Goal: Navigation & Orientation: Find specific page/section

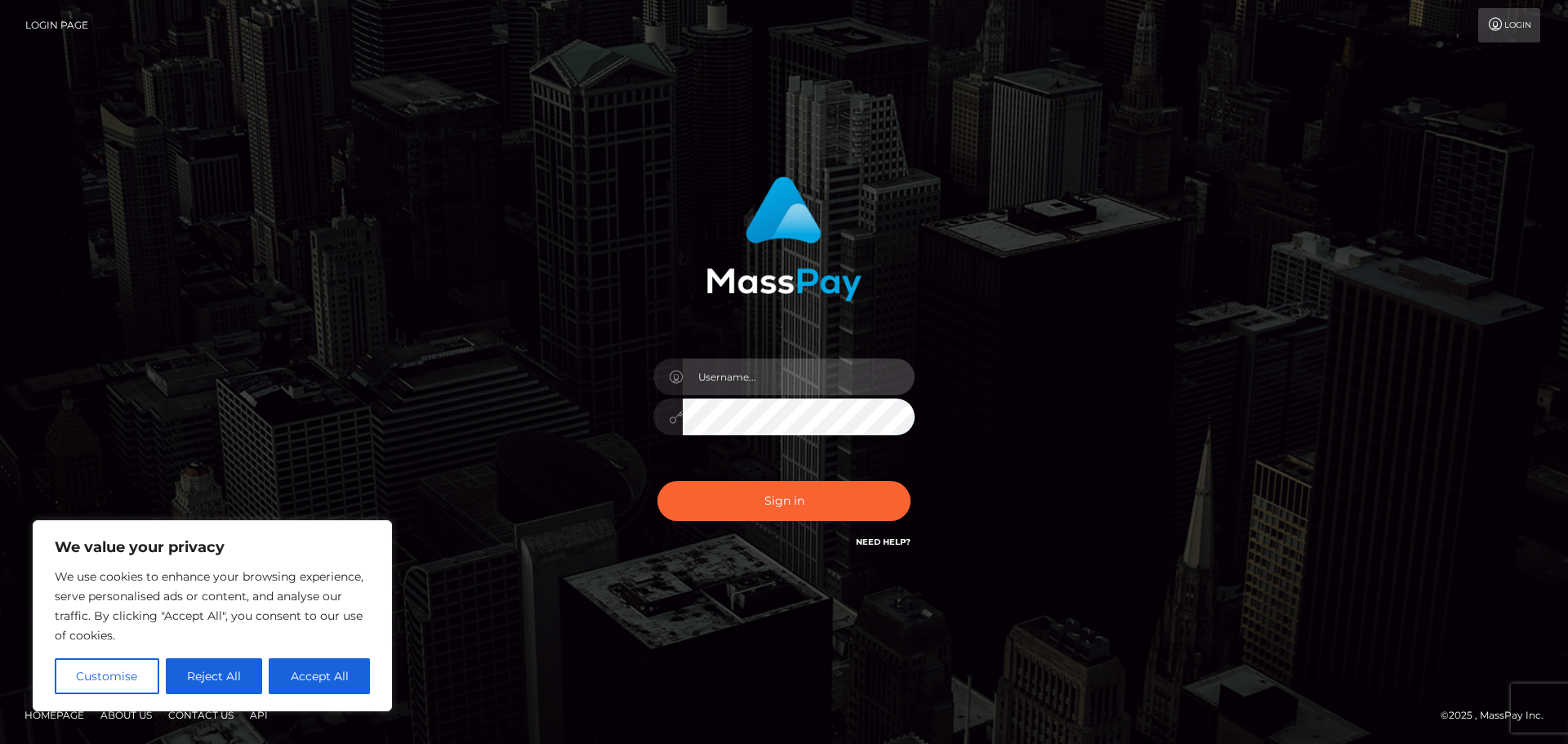
click at [803, 387] on input "text" at bounding box center [798, 376] width 231 height 37
type input "Michelle.T"
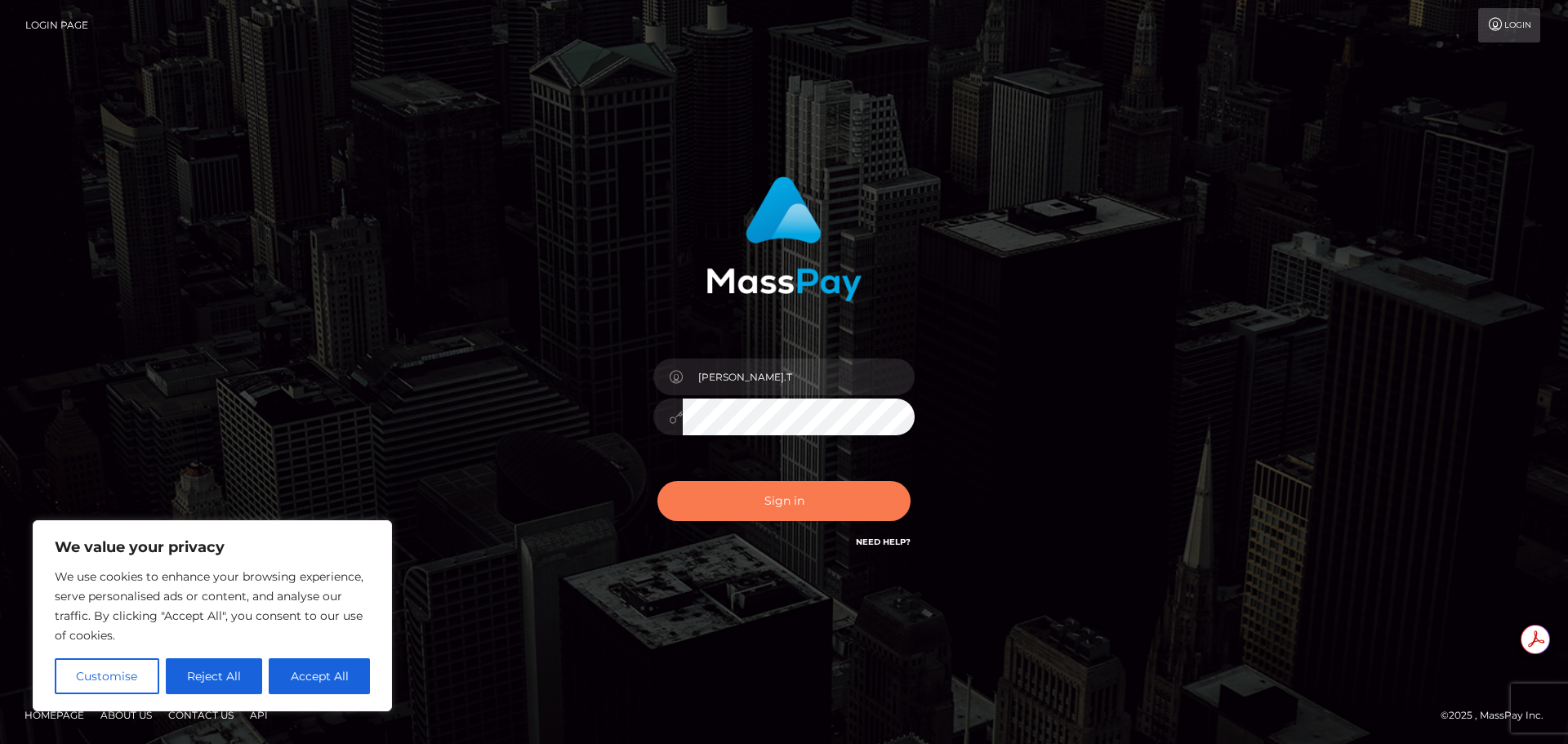
click at [813, 496] on button "Sign in" at bounding box center [784, 501] width 253 height 40
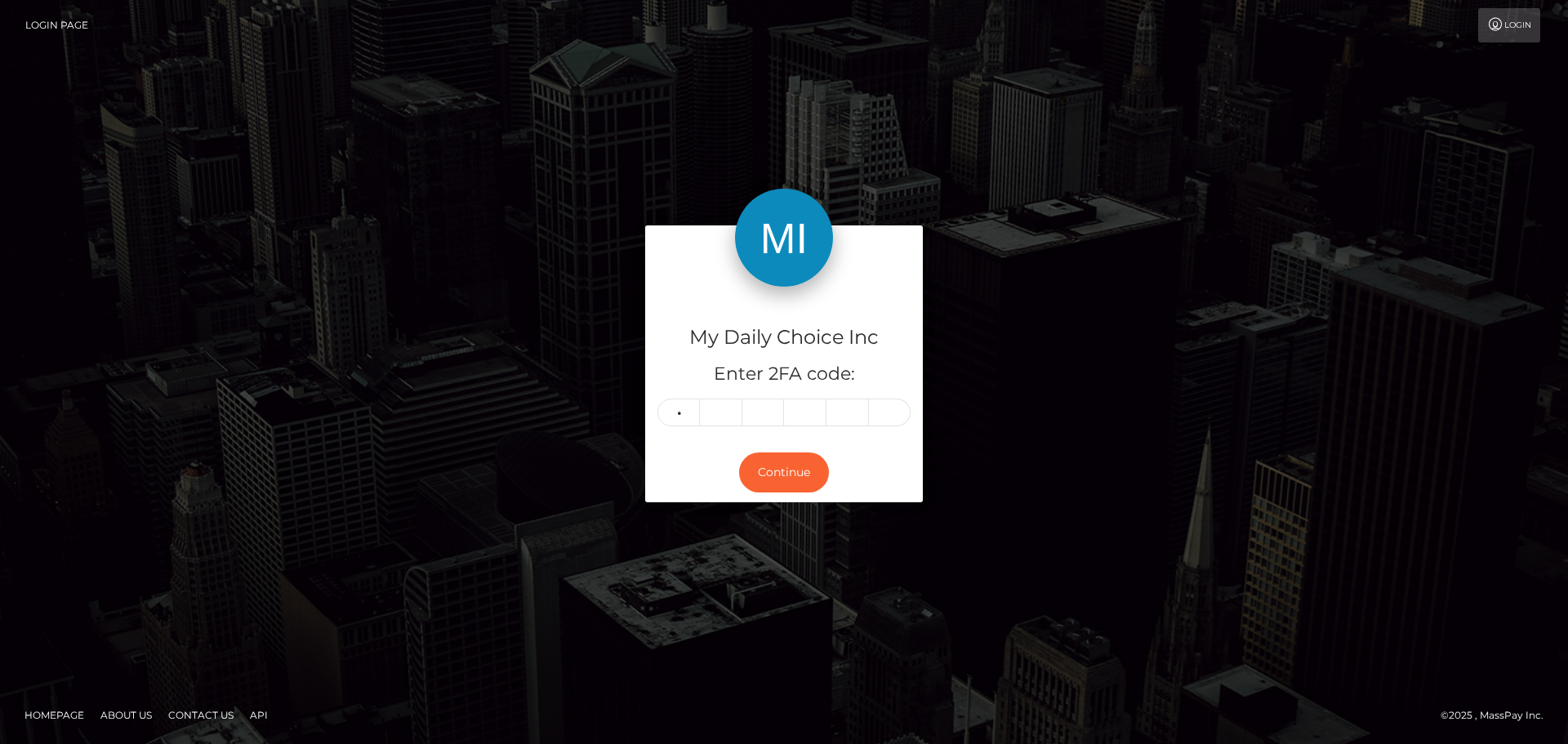
type input "8"
type input "5"
type input "1"
type input "6"
type input "1"
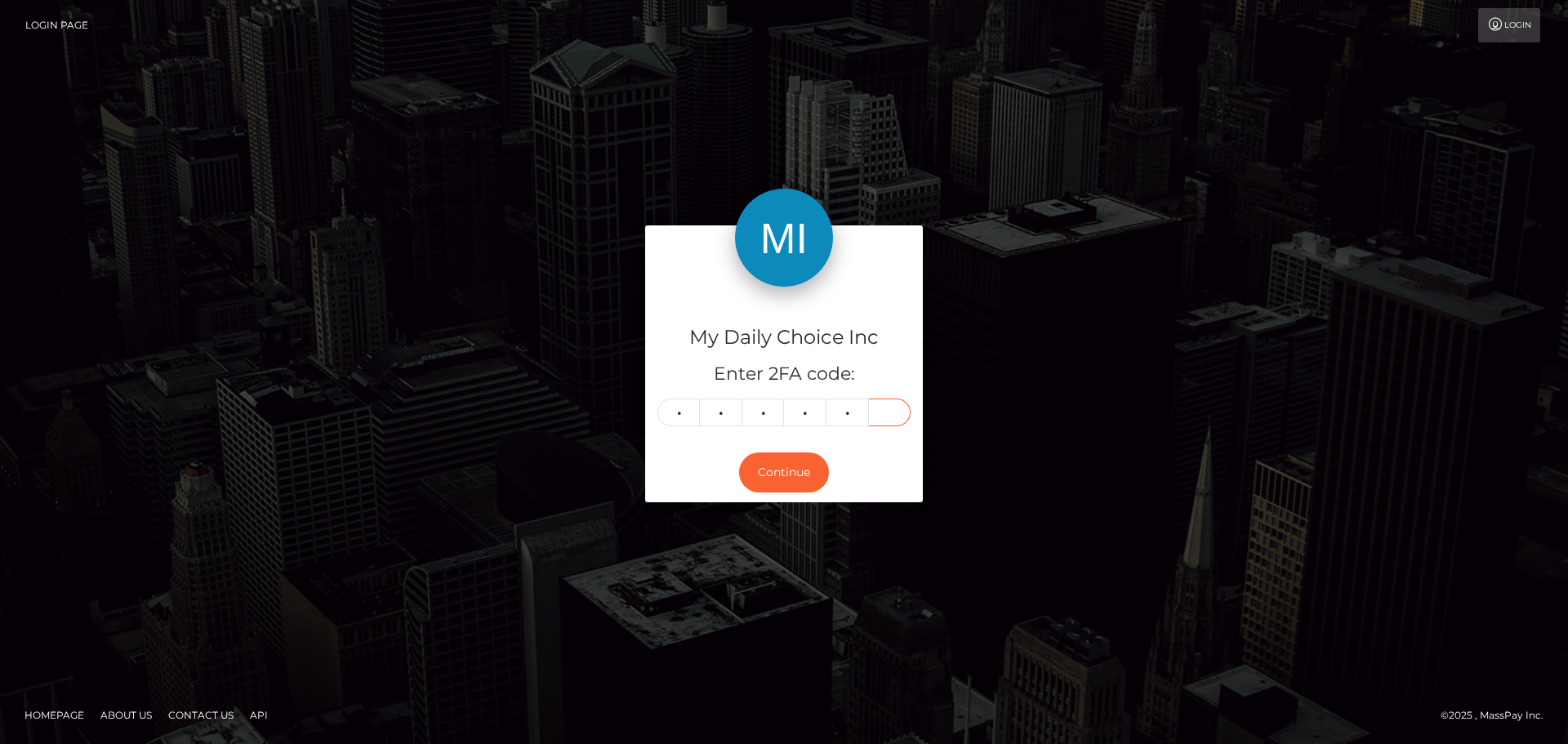
type input "8"
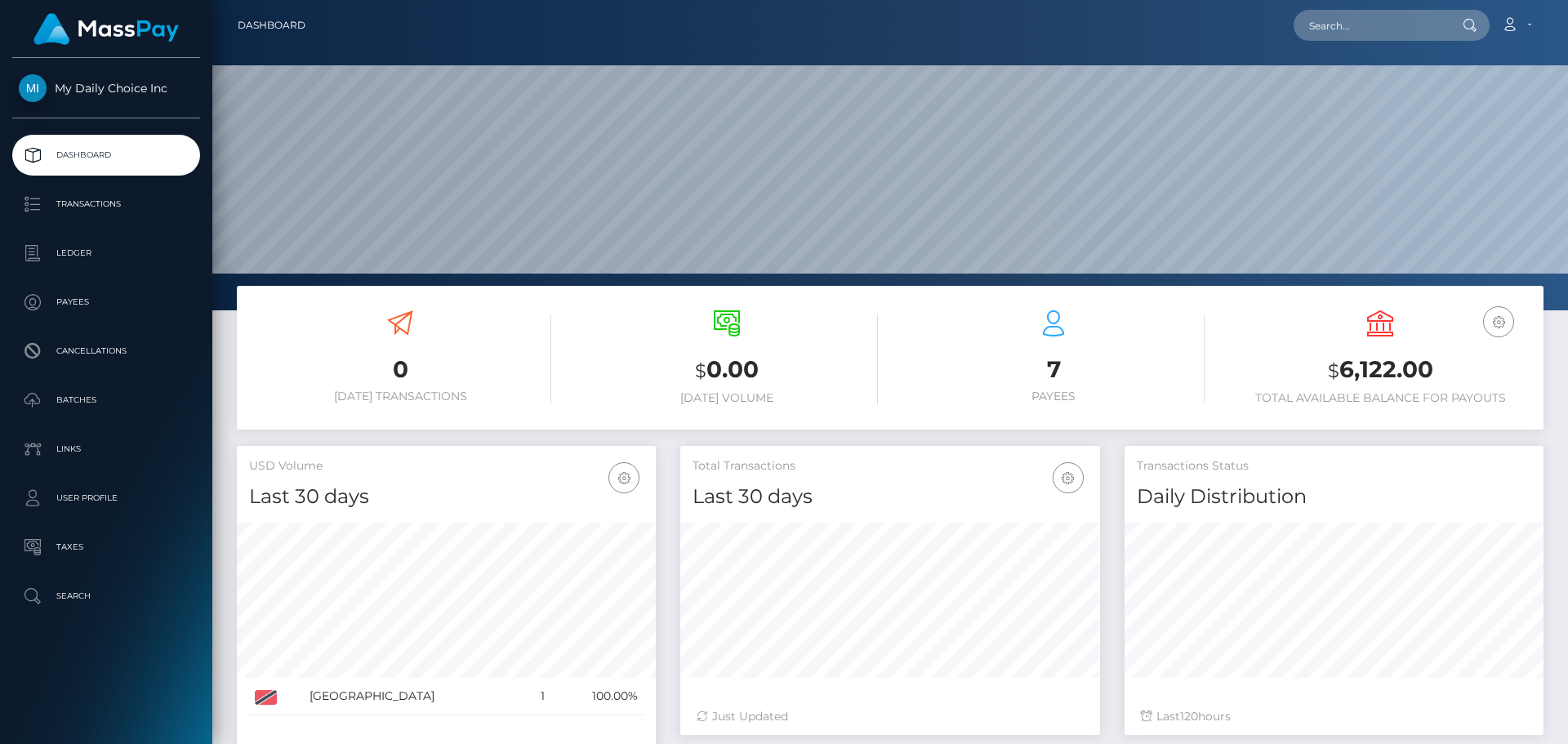
scroll to position [290, 419]
click at [86, 401] on p "Batches" at bounding box center [106, 400] width 175 height 24
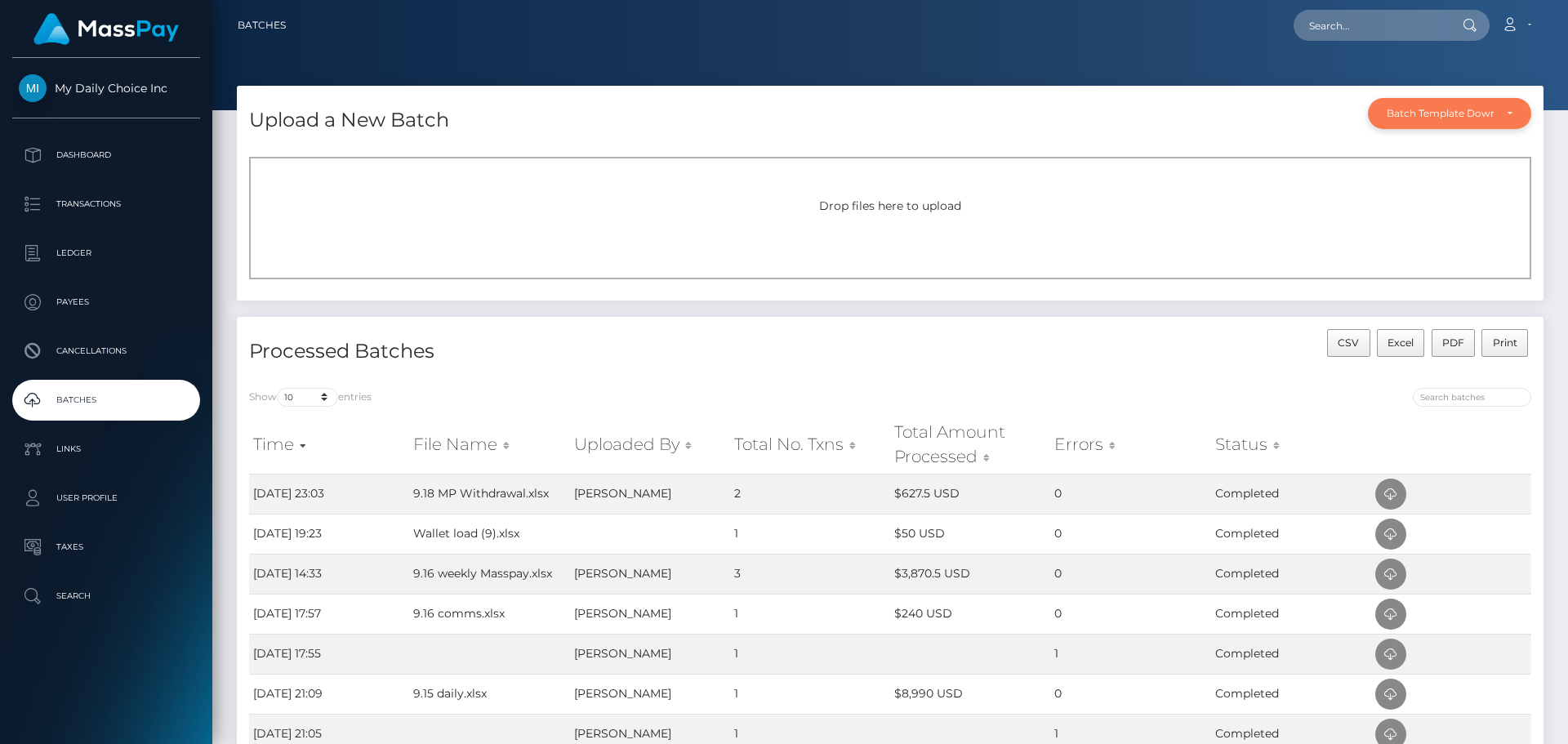
click at [1472, 114] on div "Batch Template Download" at bounding box center [1440, 113] width 107 height 13
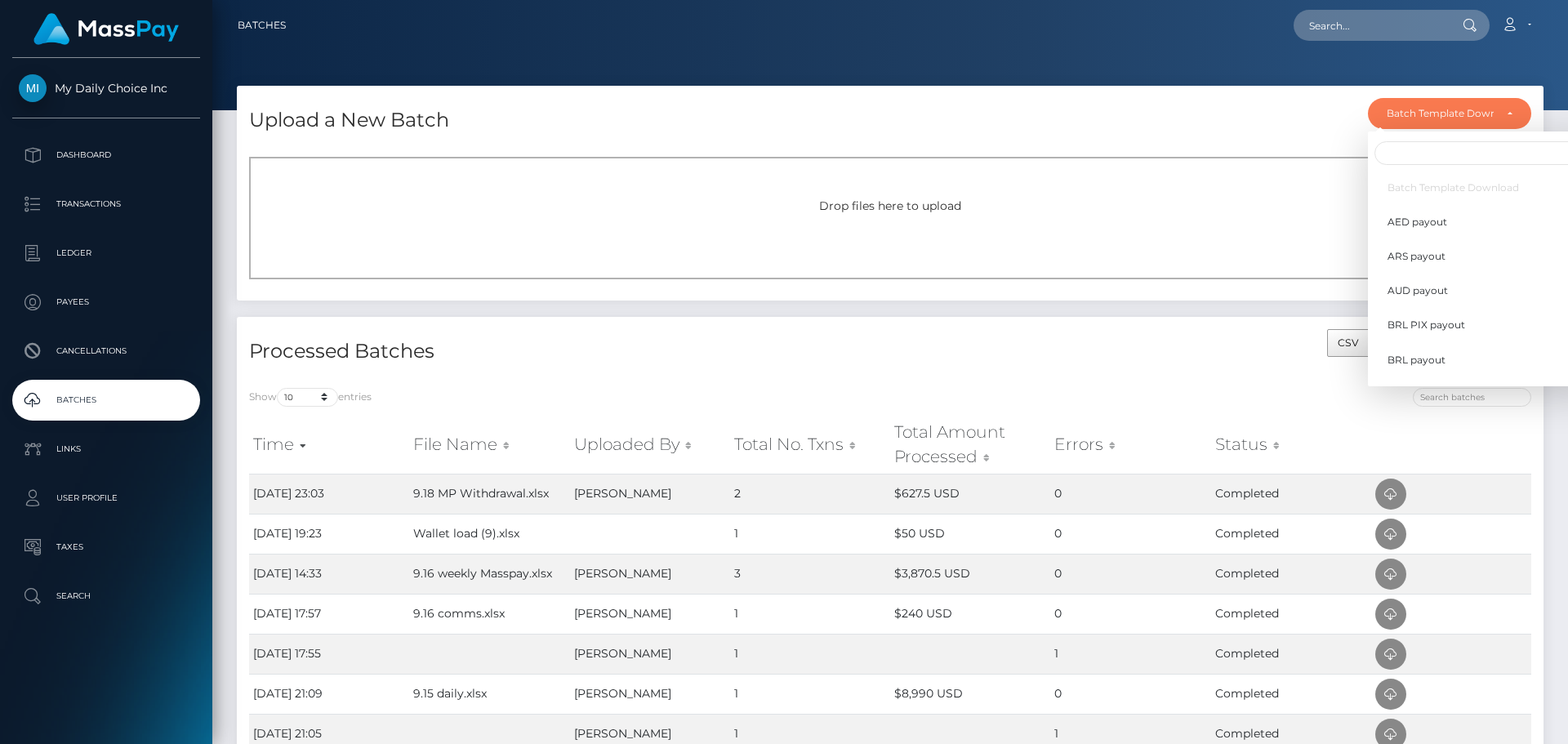
click at [1253, 196] on div "Drop files here to upload" at bounding box center [890, 217] width 1282 height 122
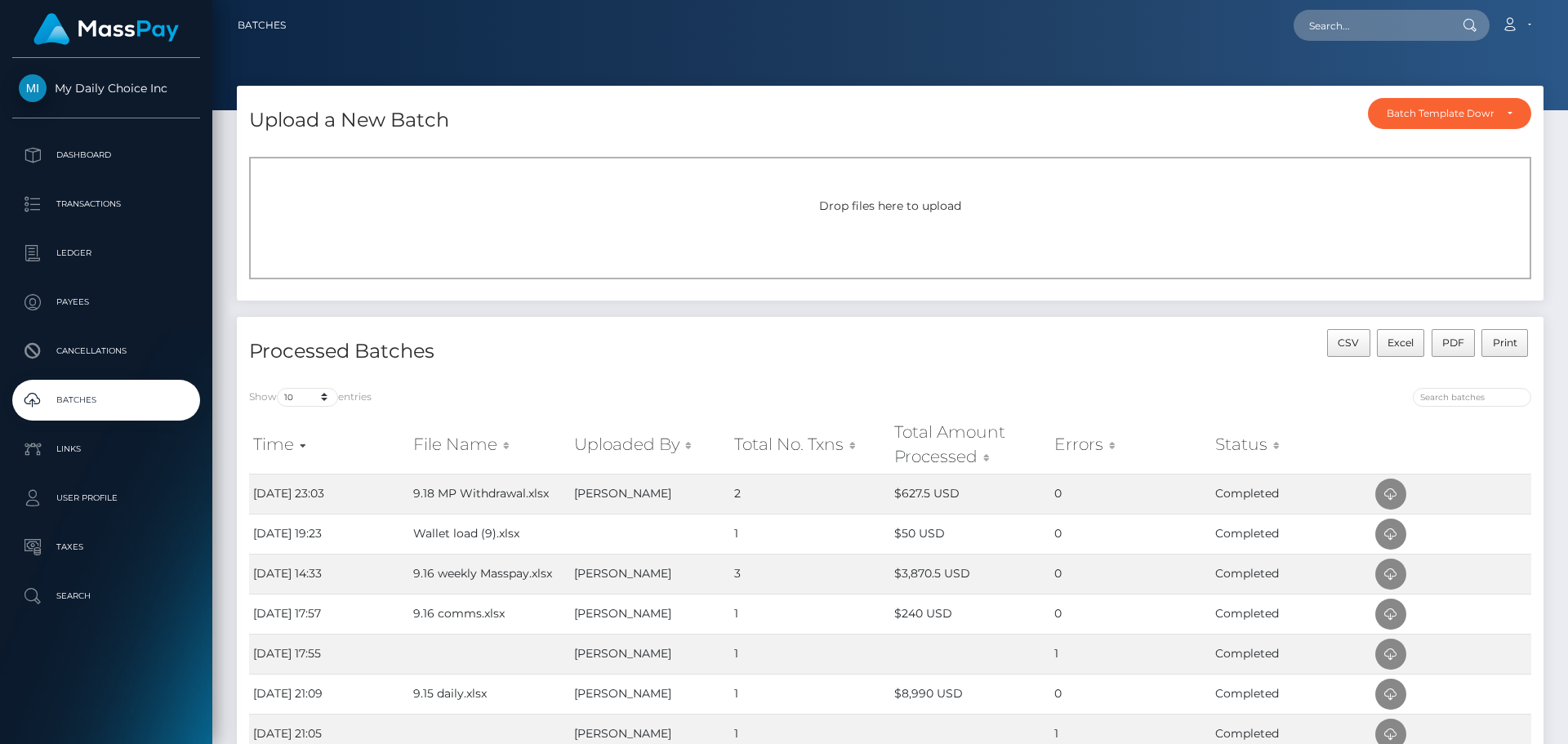
click at [925, 220] on div "Drop files here to upload" at bounding box center [890, 217] width 1282 height 122
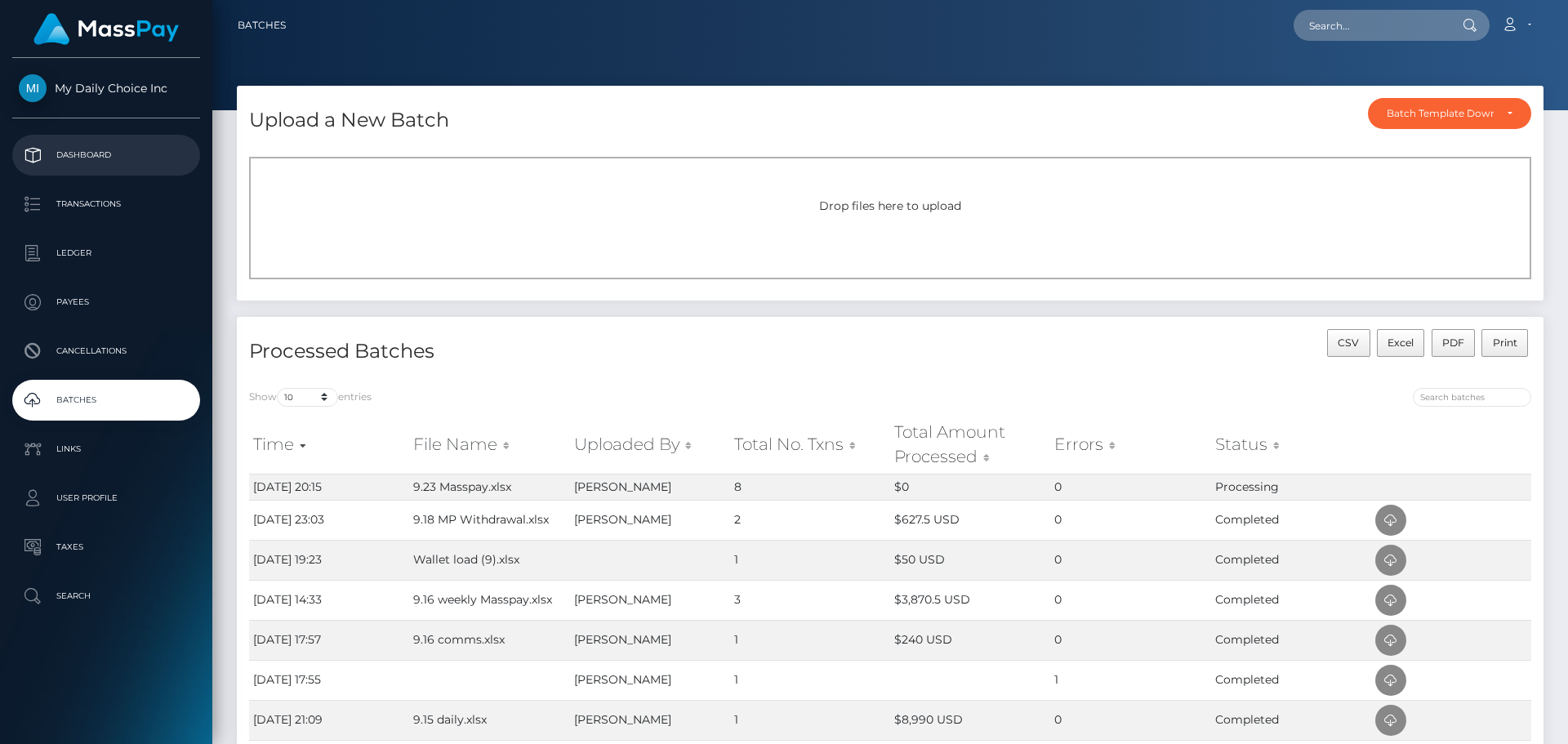
click at [85, 148] on p "Dashboard" at bounding box center [106, 155] width 175 height 24
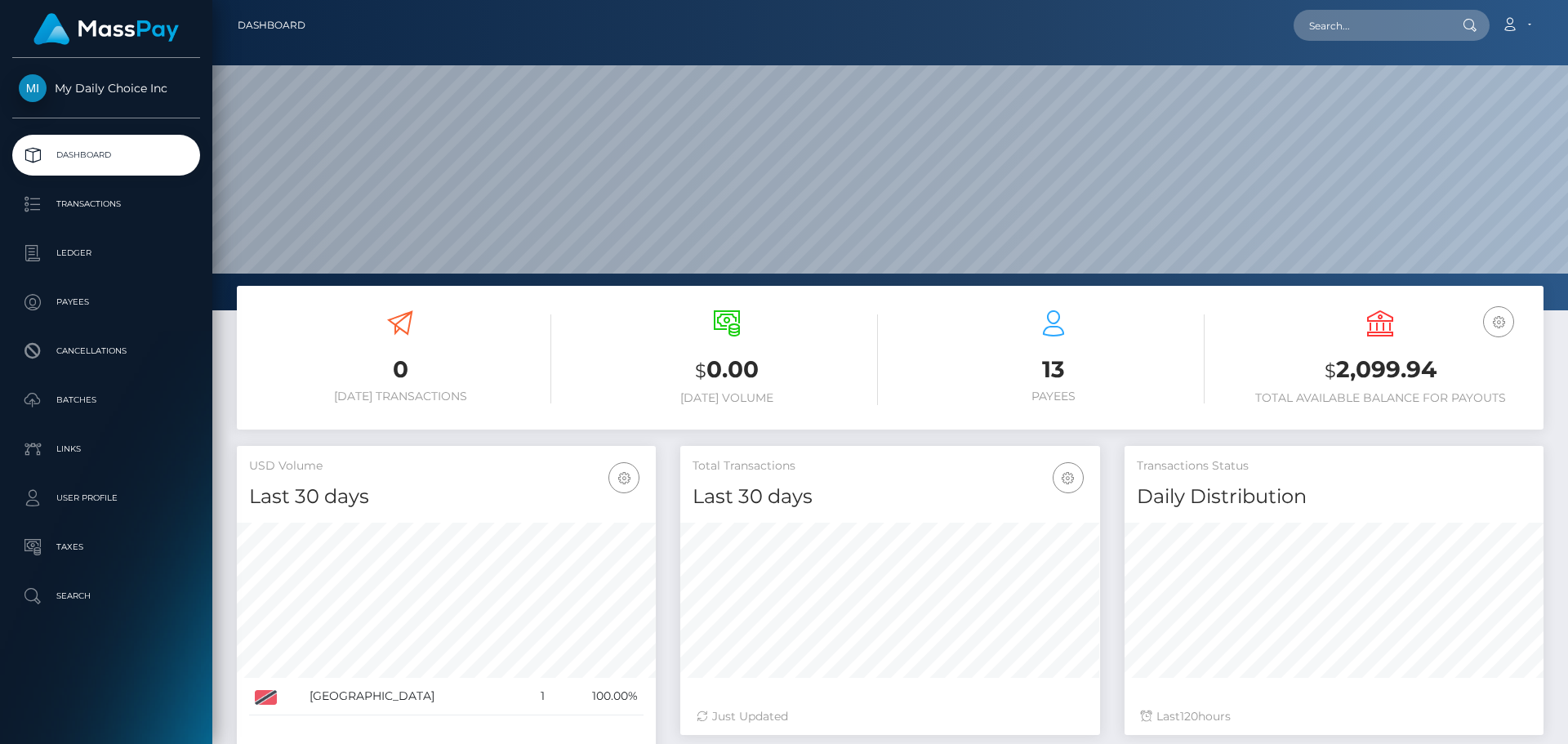
scroll to position [290, 419]
click at [74, 398] on p "Batches" at bounding box center [106, 400] width 175 height 24
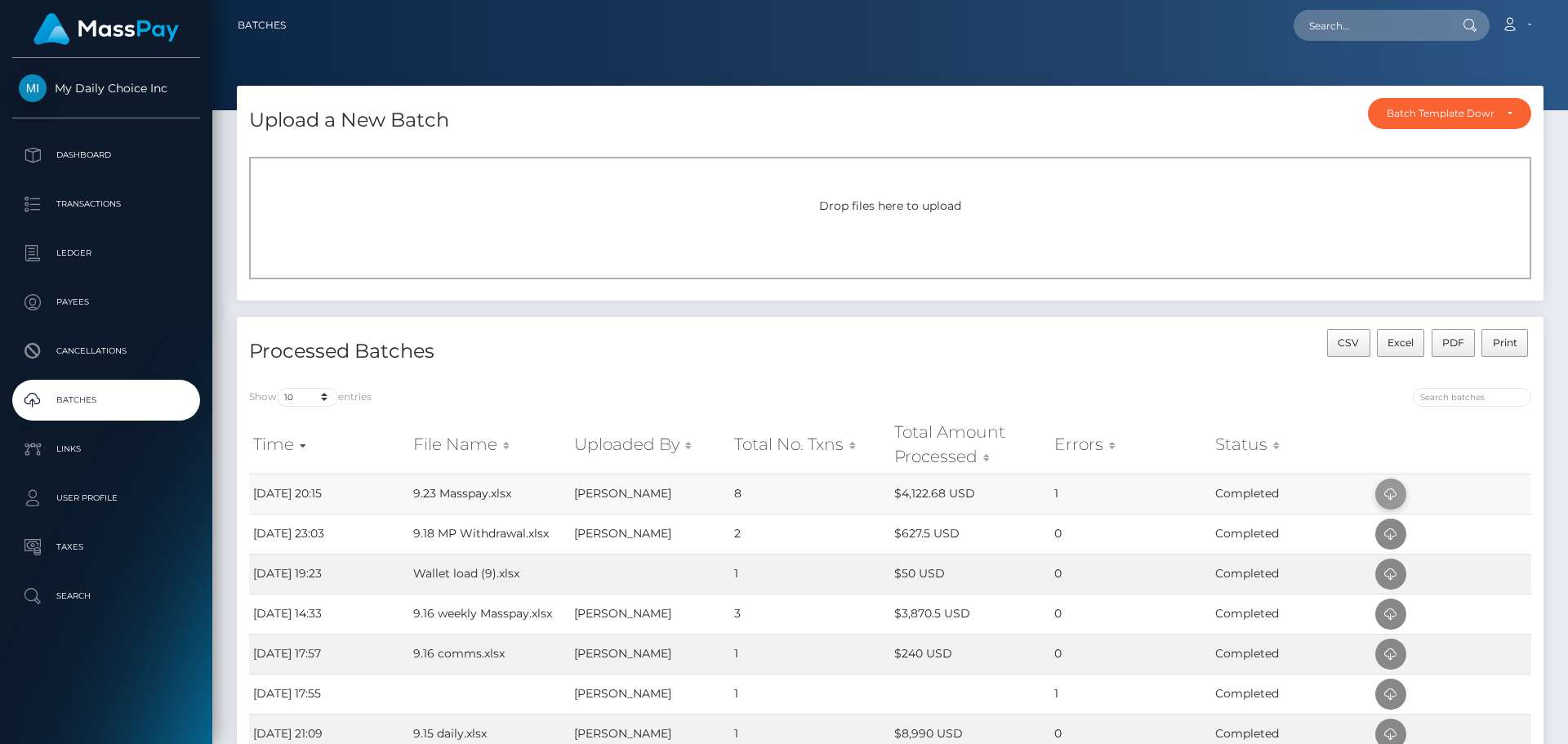
click at [1384, 496] on icon at bounding box center [1391, 493] width 19 height 20
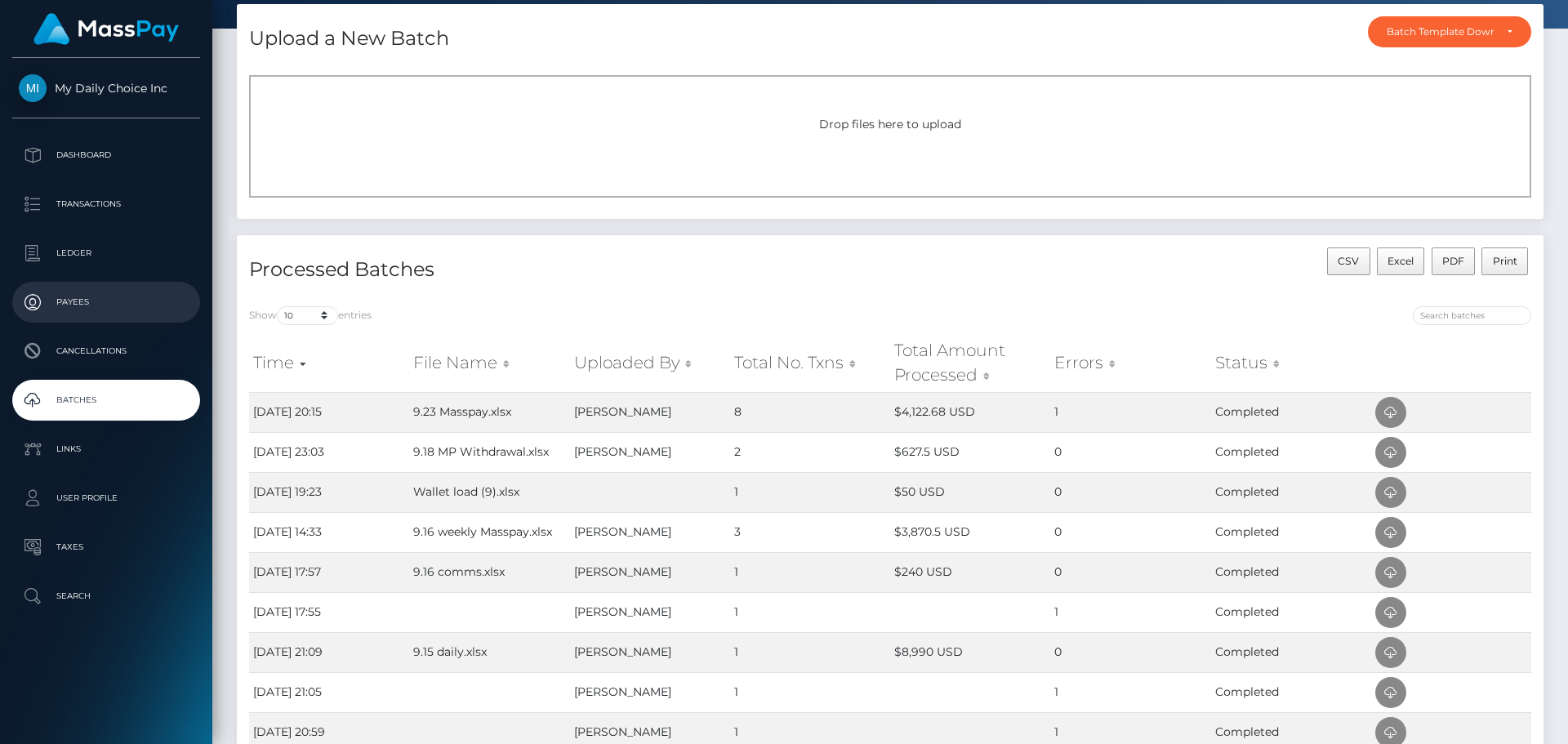
click at [79, 306] on p "Payees" at bounding box center [106, 302] width 175 height 24
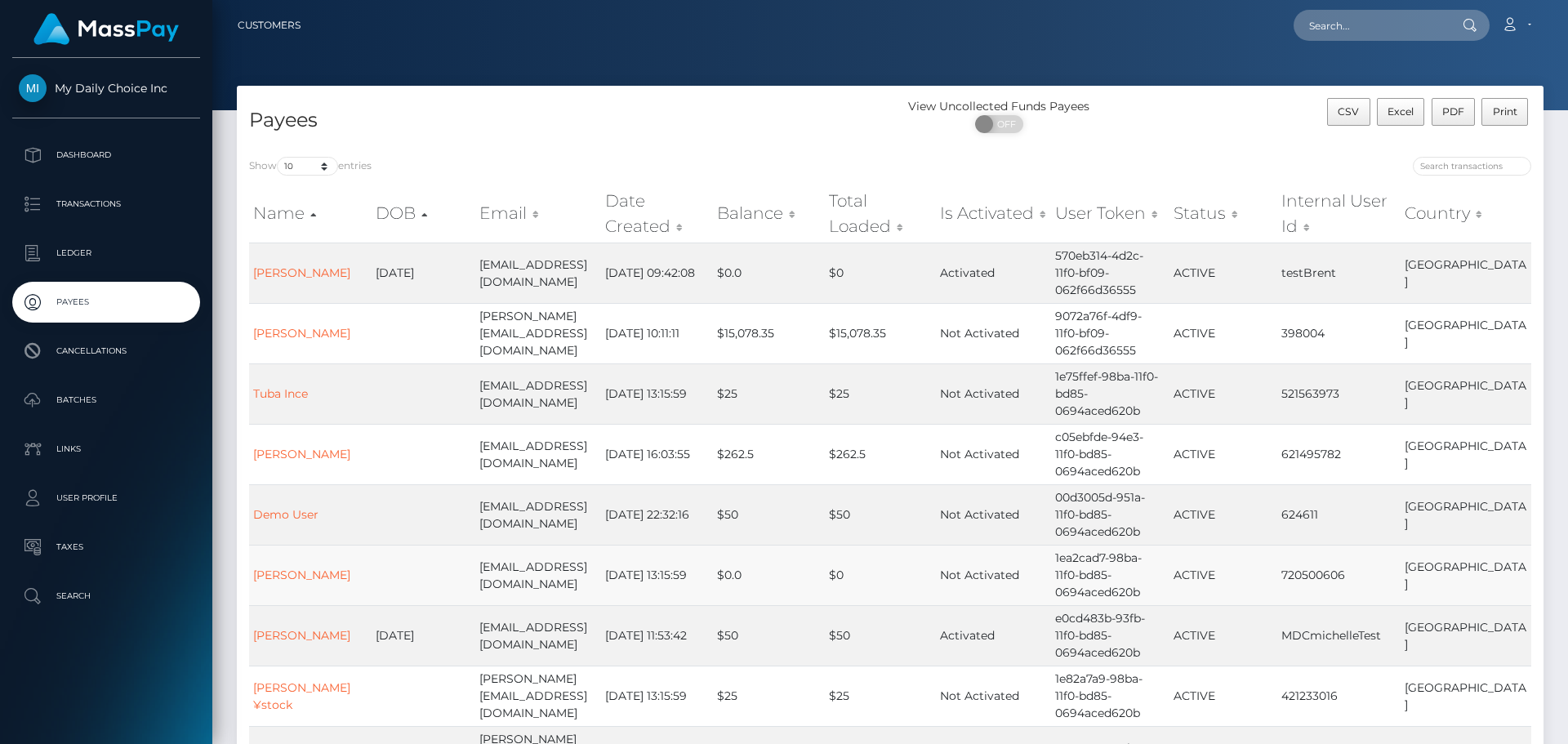
scroll to position [81, 0]
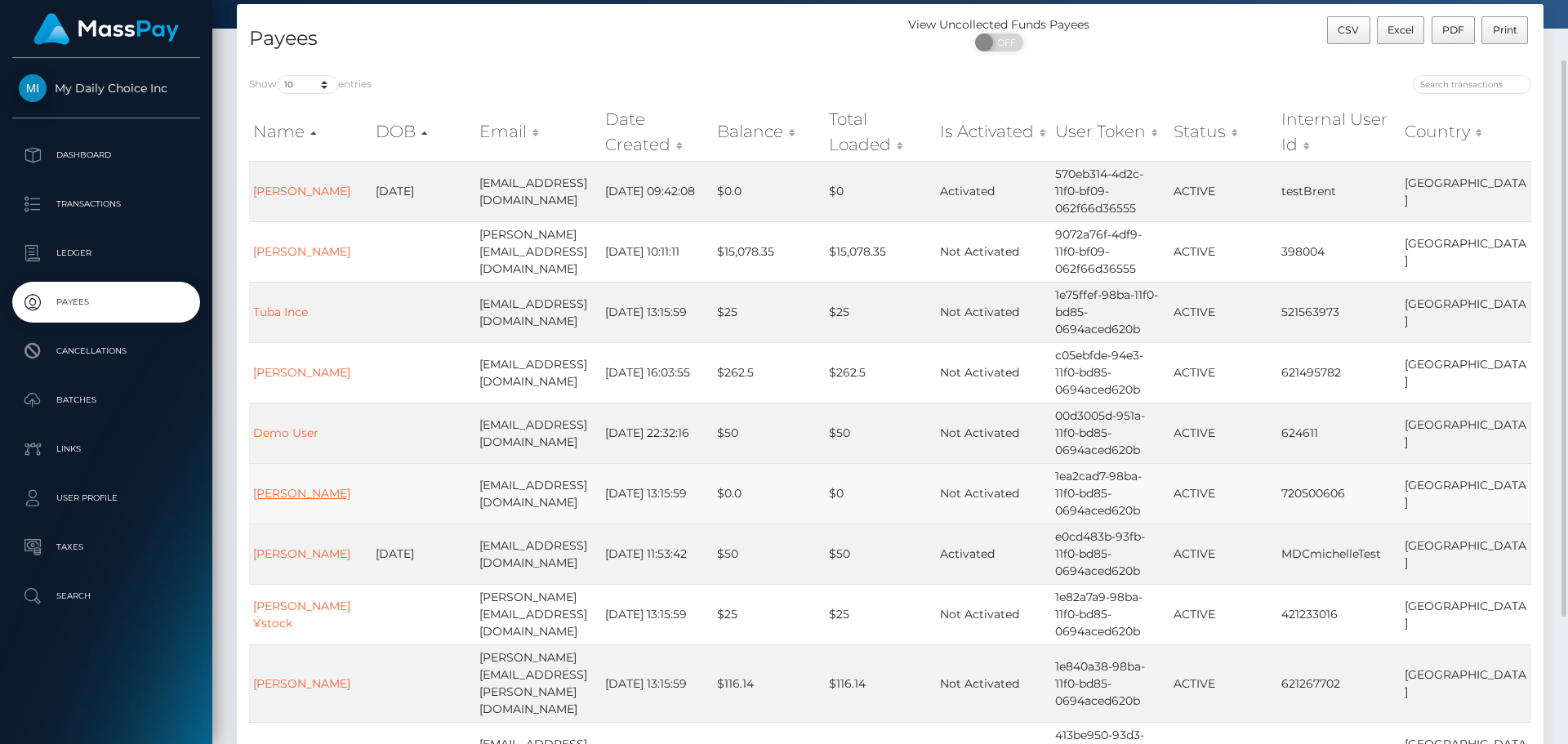
click at [303, 486] on link "[PERSON_NAME]" at bounding box center [301, 493] width 97 height 15
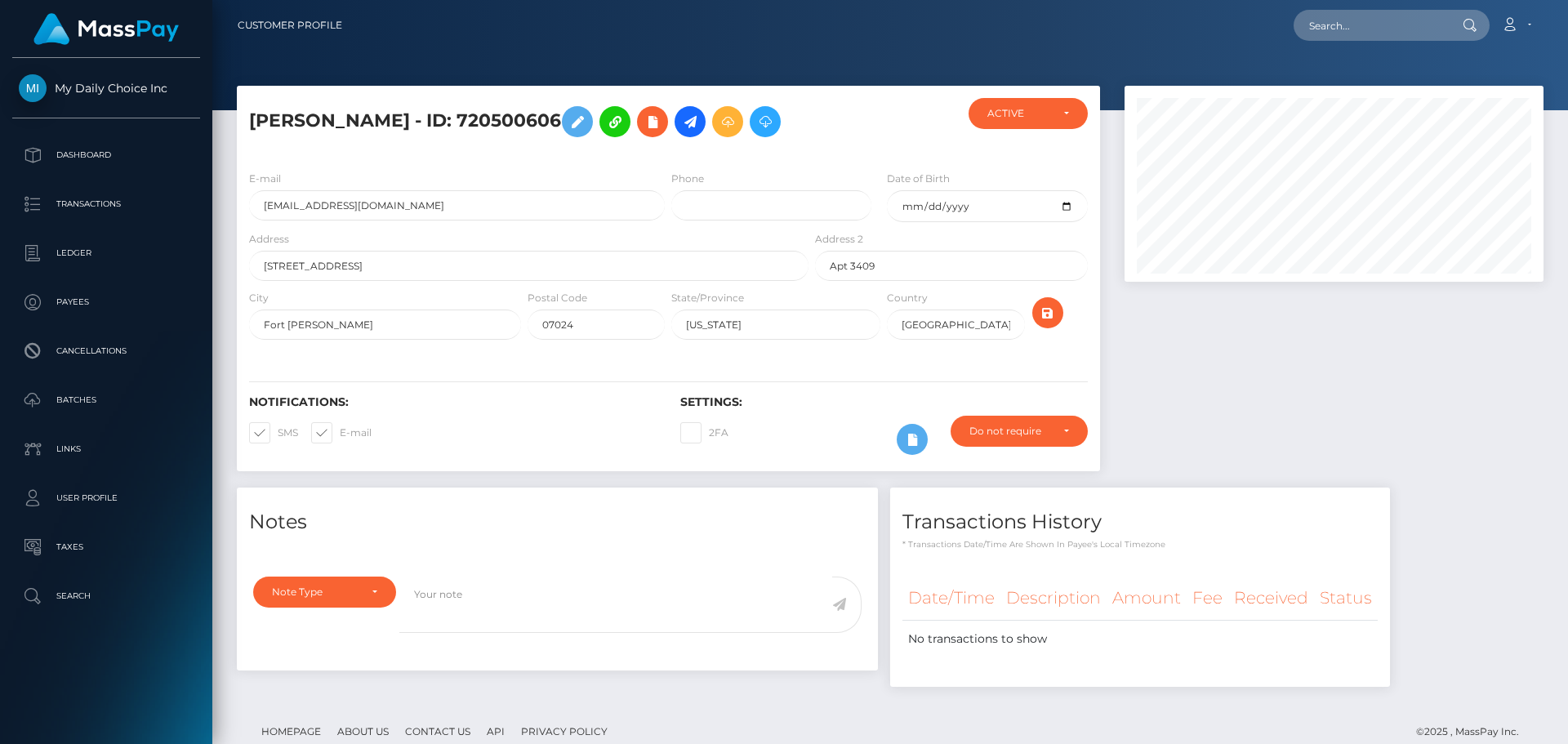
scroll to position [196, 419]
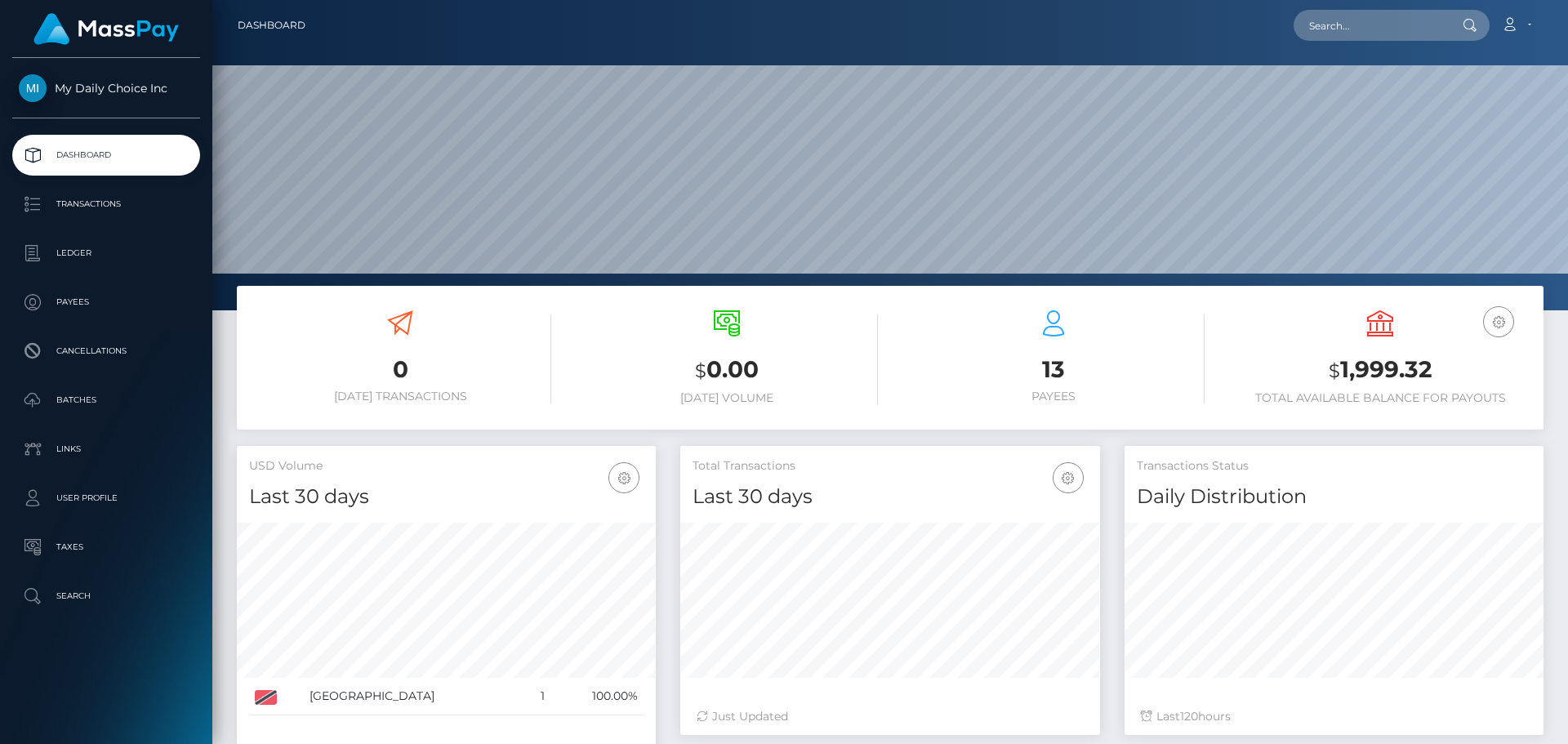
scroll to position [290, 419]
click at [79, 403] on p "Batches" at bounding box center [106, 400] width 175 height 24
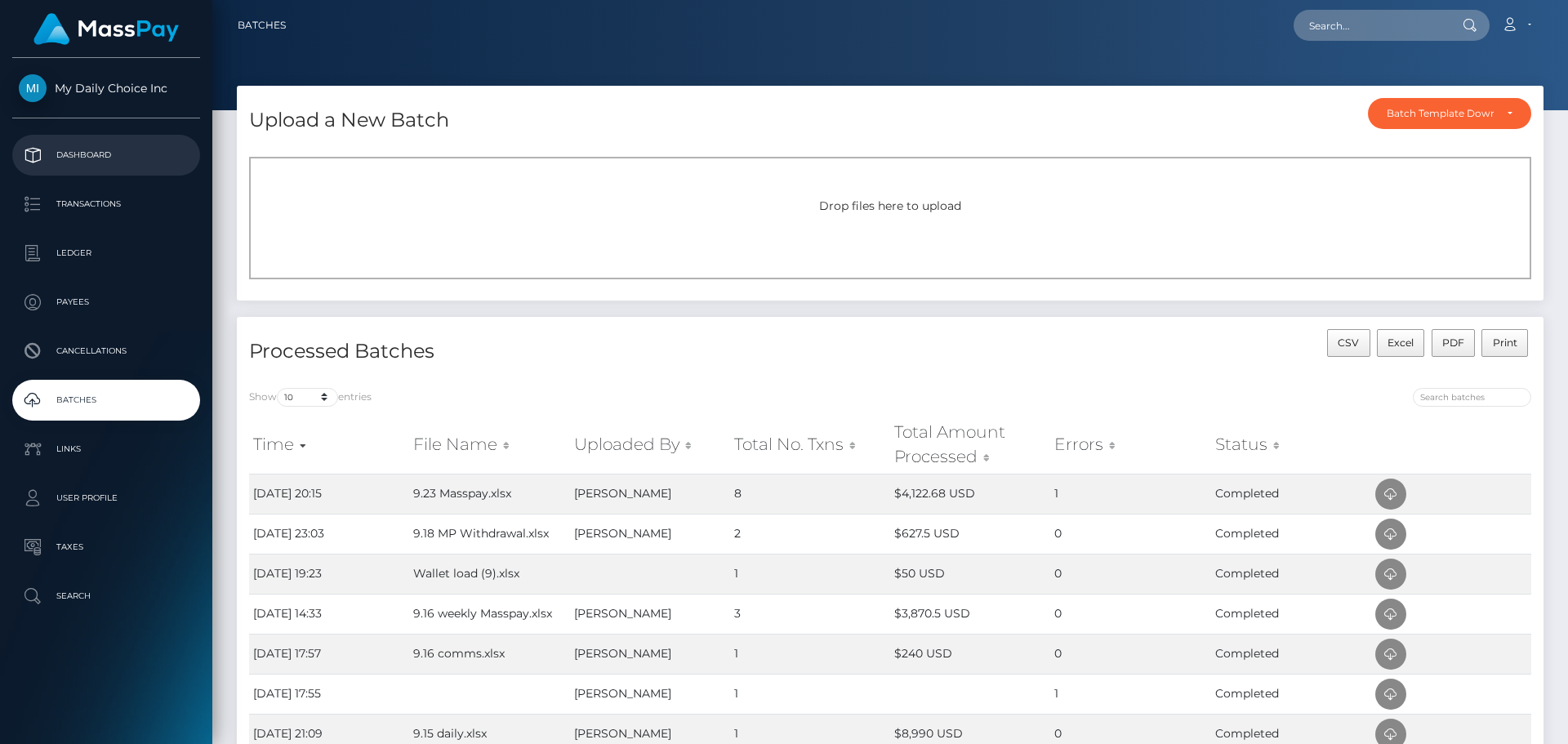
click at [93, 155] on p "Dashboard" at bounding box center [106, 155] width 175 height 24
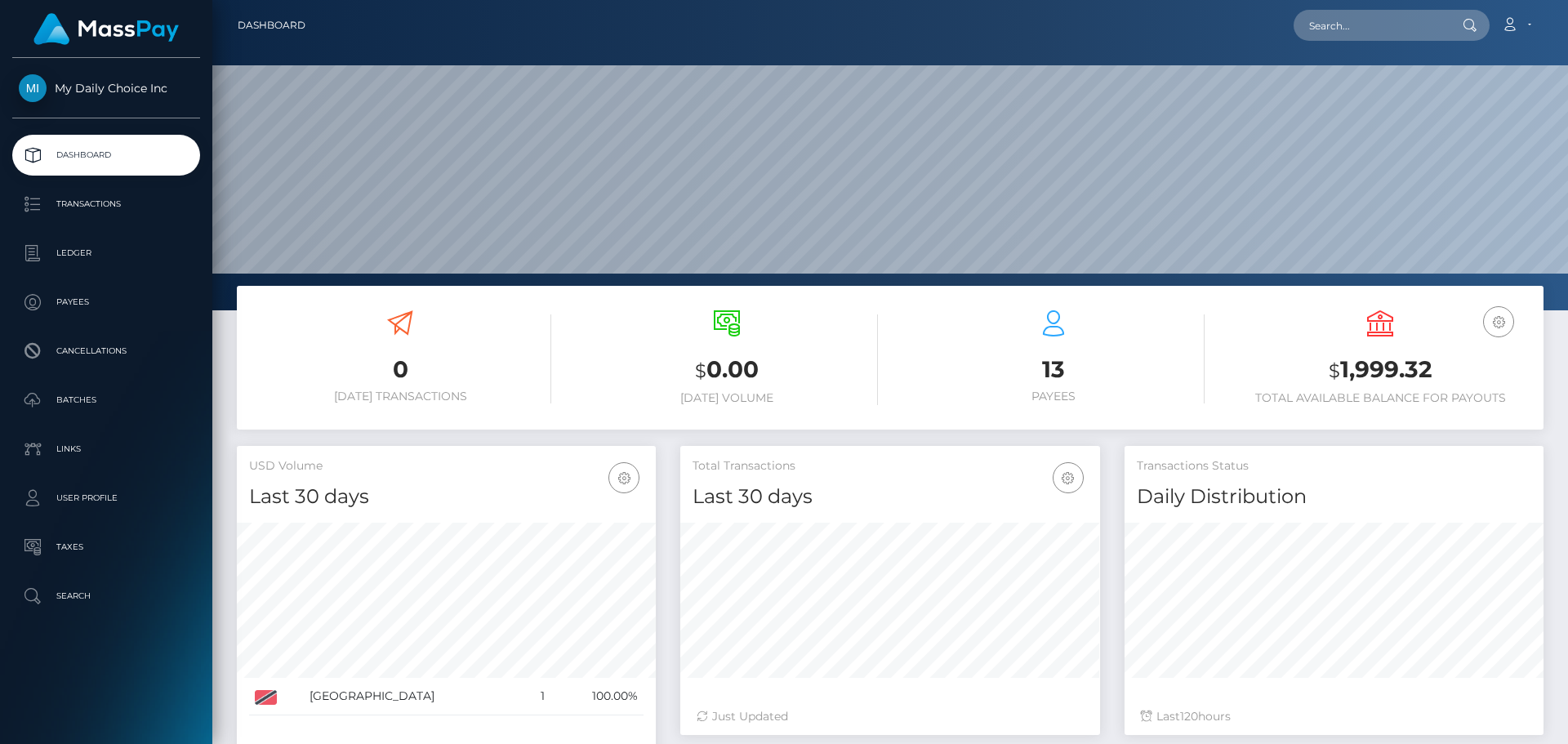
scroll to position [290, 419]
click at [91, 255] on p "Ledger" at bounding box center [106, 253] width 175 height 24
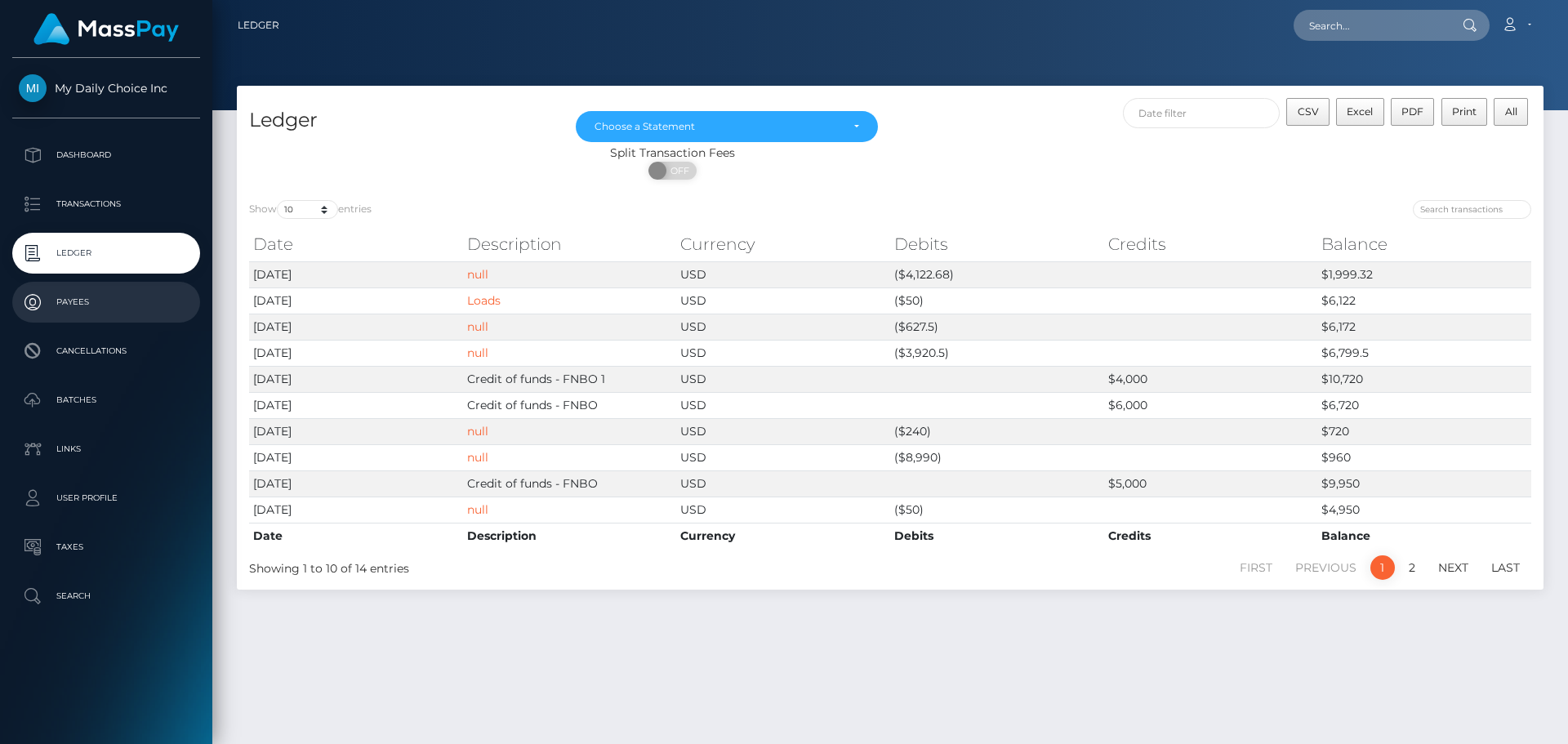
click at [66, 302] on p "Payees" at bounding box center [106, 302] width 175 height 24
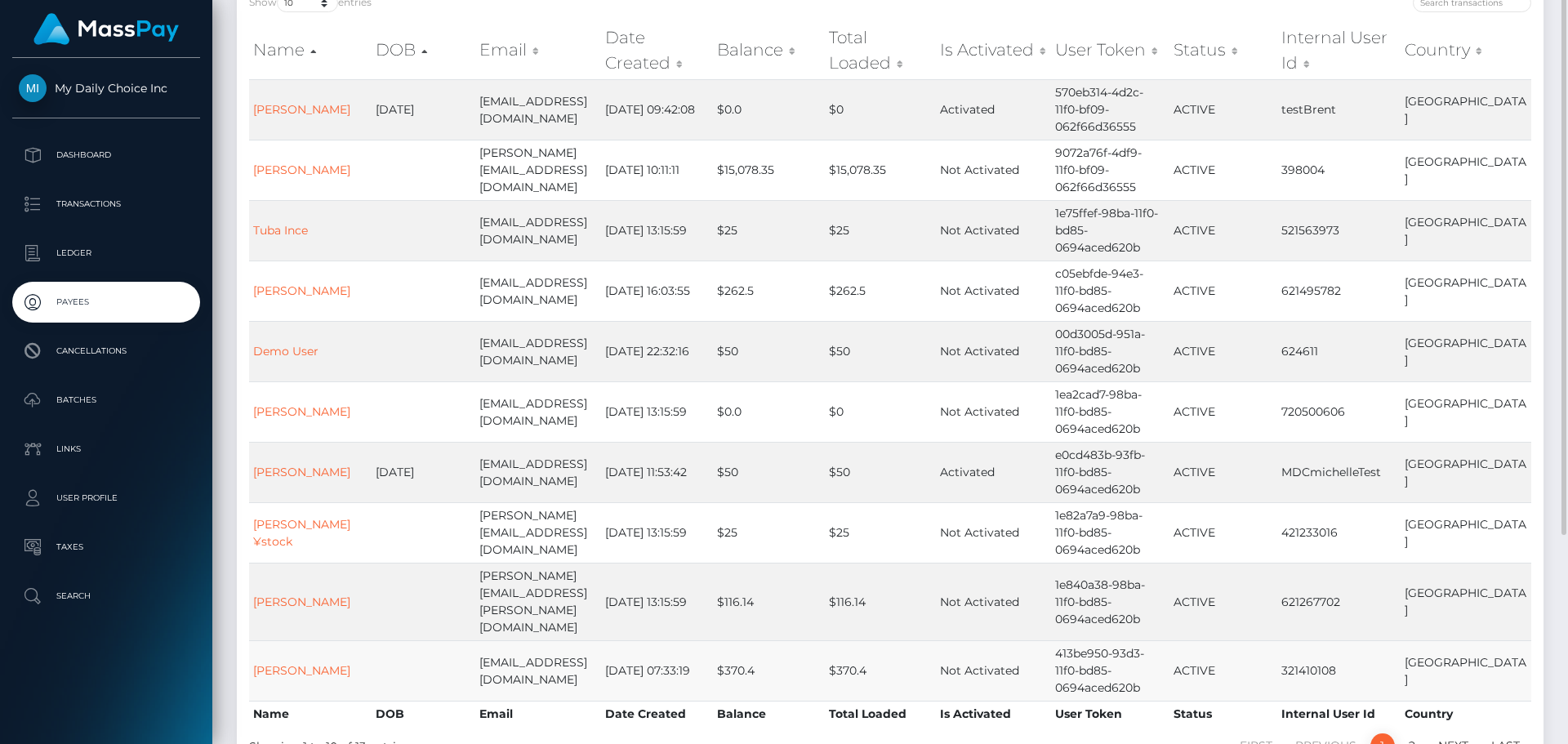
scroll to position [81, 0]
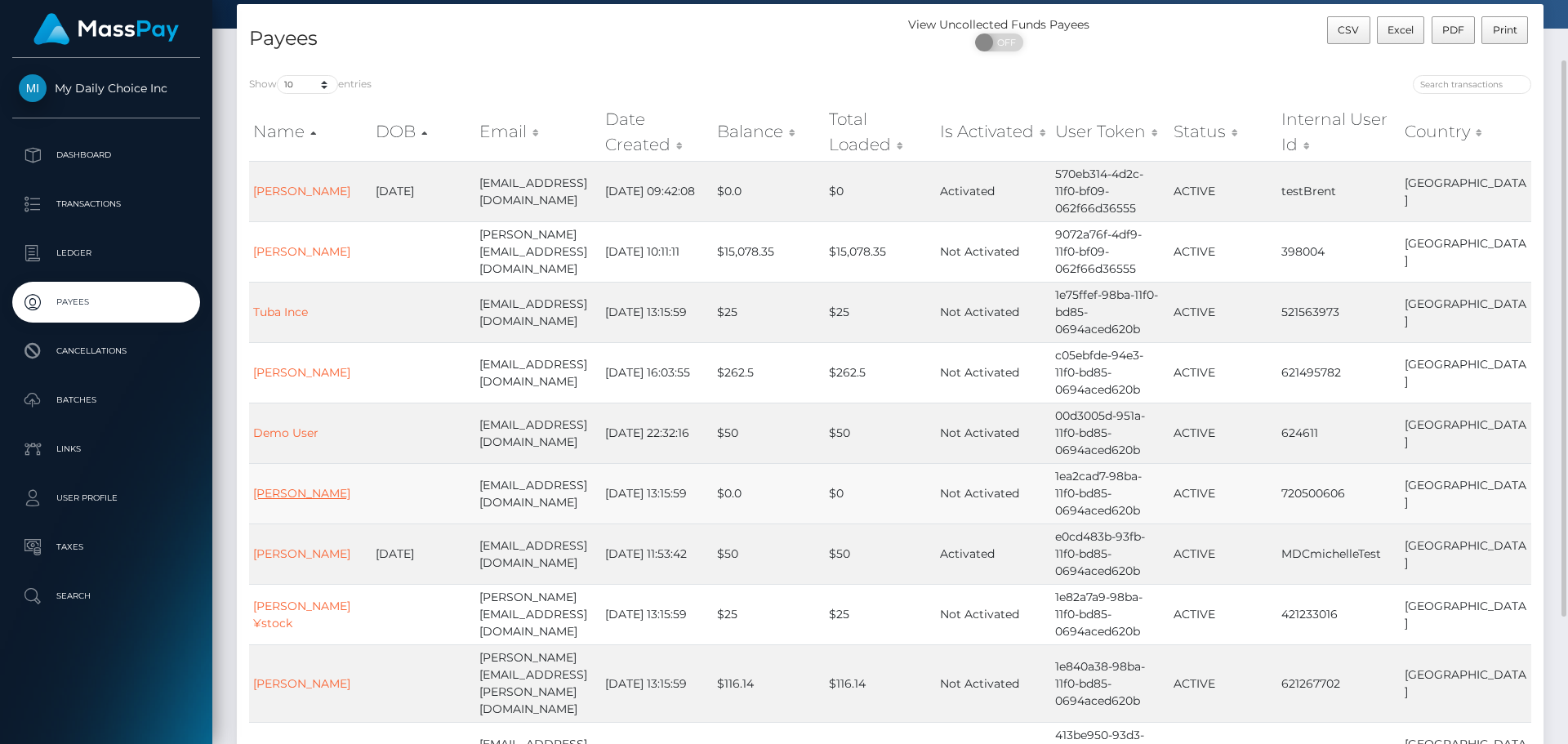
click at [328, 486] on link "Madena Hamidi" at bounding box center [301, 493] width 97 height 15
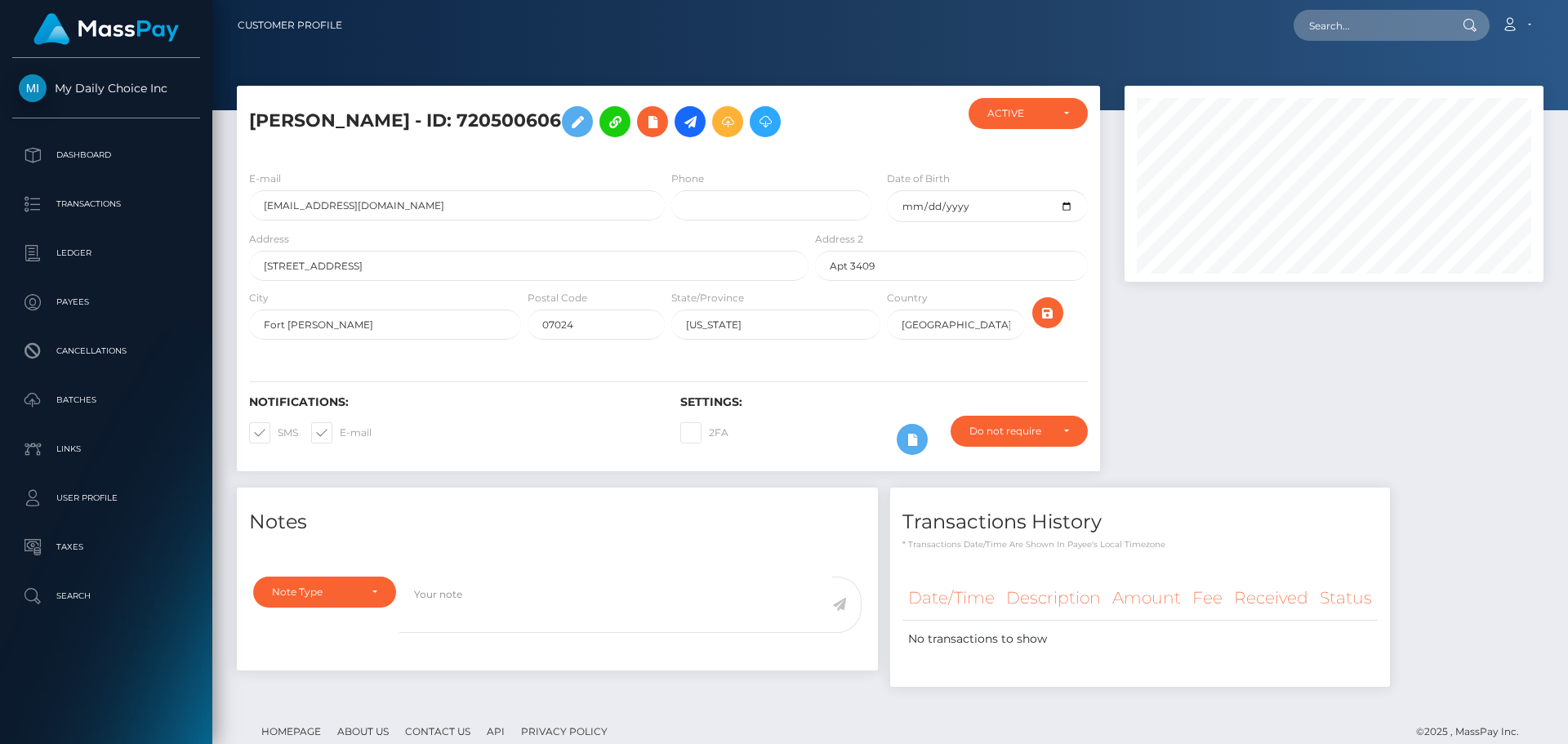
scroll to position [196, 419]
click at [88, 155] on p "Dashboard" at bounding box center [106, 155] width 175 height 24
